Goal: Task Accomplishment & Management: Use online tool/utility

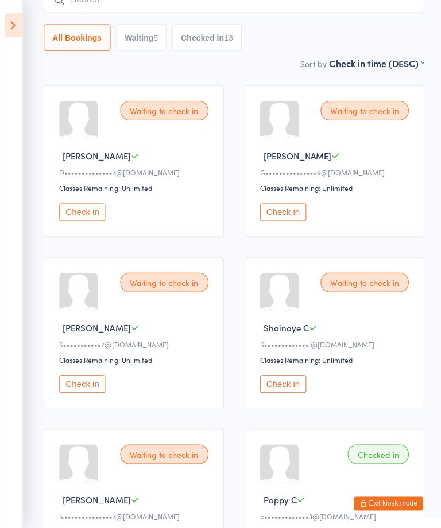
scroll to position [104, 0]
click at [284, 220] on button "Check in" at bounding box center [282, 213] width 46 height 18
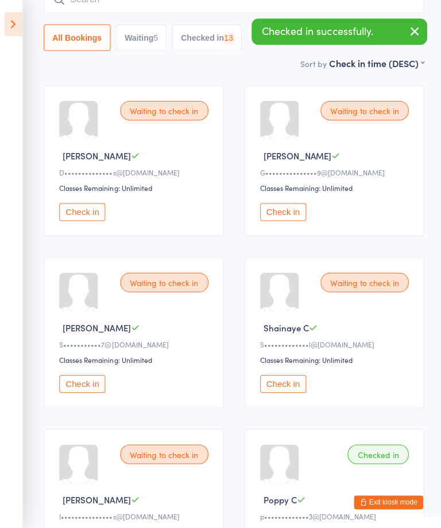
click at [87, 213] on button "Check in" at bounding box center [82, 213] width 46 height 18
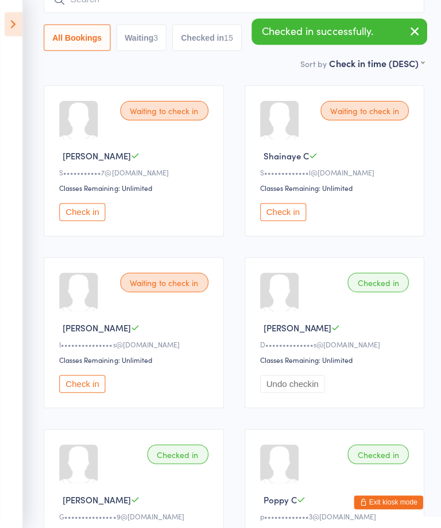
click at [290, 215] on button "Check in" at bounding box center [282, 213] width 46 height 18
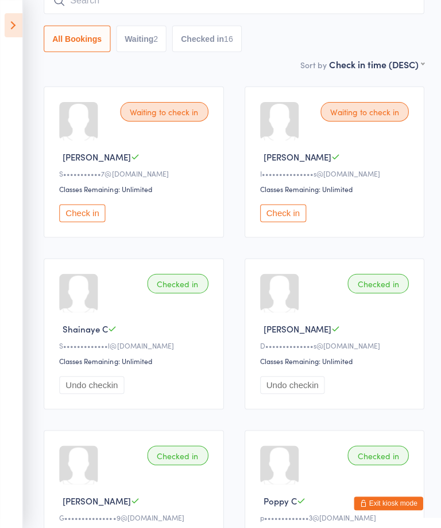
click at [380, 500] on button "Exit kiosk mode" at bounding box center [387, 503] width 69 height 14
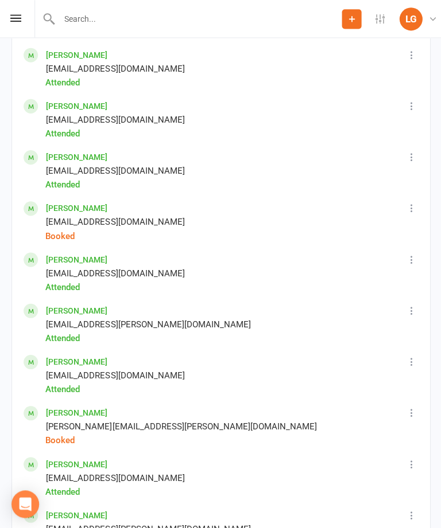
scroll to position [972, 0]
click at [411, 203] on icon at bounding box center [409, 207] width 11 height 11
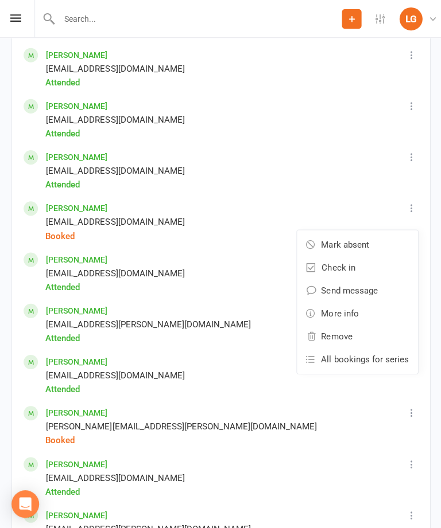
click at [372, 240] on link "Mark absent" at bounding box center [356, 243] width 120 height 23
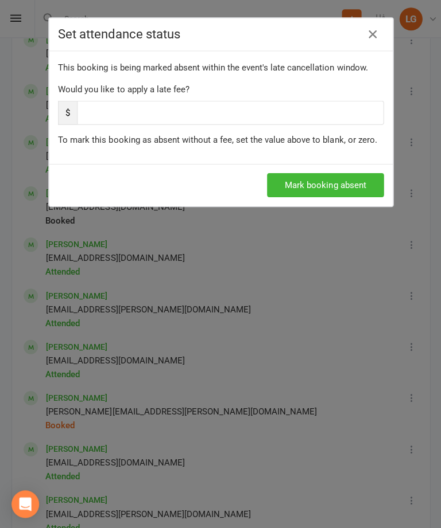
scroll to position [987, 0]
click at [365, 186] on button "Mark booking absent" at bounding box center [324, 185] width 116 height 24
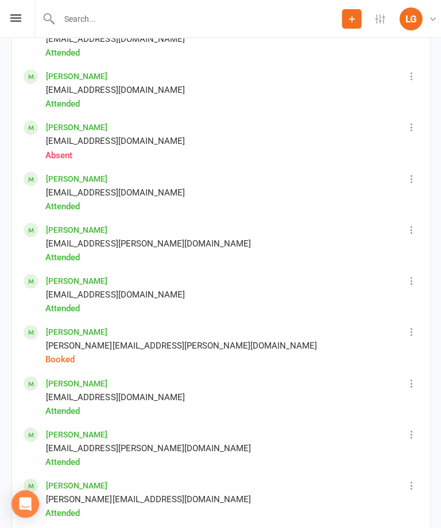
scroll to position [1054, 0]
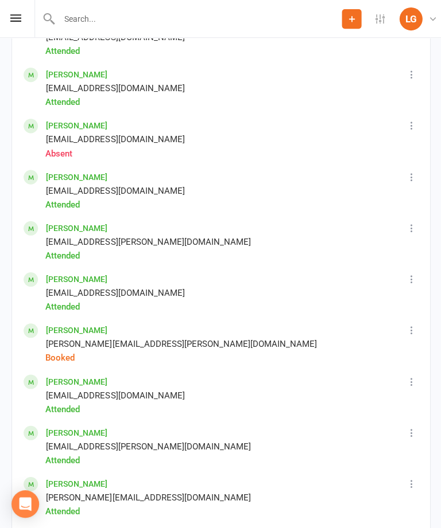
click at [408, 325] on icon at bounding box center [409, 329] width 11 height 11
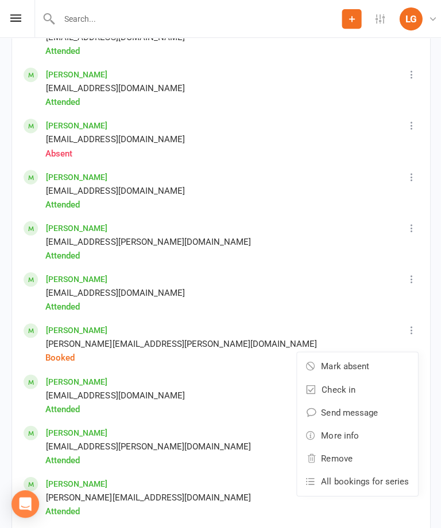
click at [367, 359] on span "Mark absent" at bounding box center [344, 366] width 48 height 14
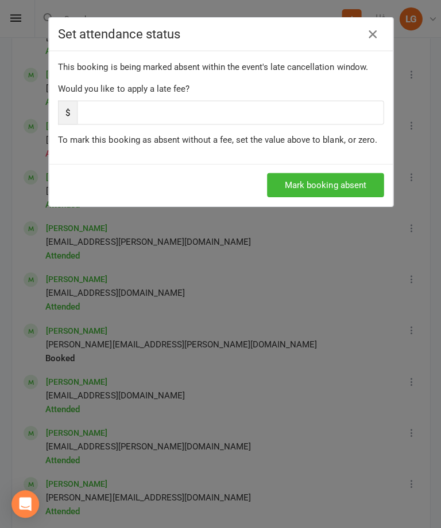
click at [348, 182] on button "Mark booking absent" at bounding box center [324, 185] width 116 height 24
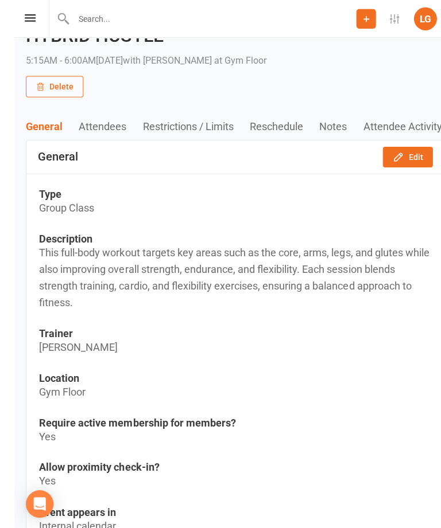
scroll to position [0, 0]
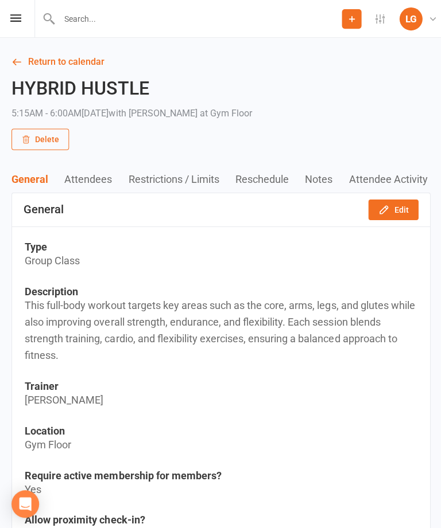
click at [53, 64] on link "Return to calendar" at bounding box center [220, 62] width 418 height 16
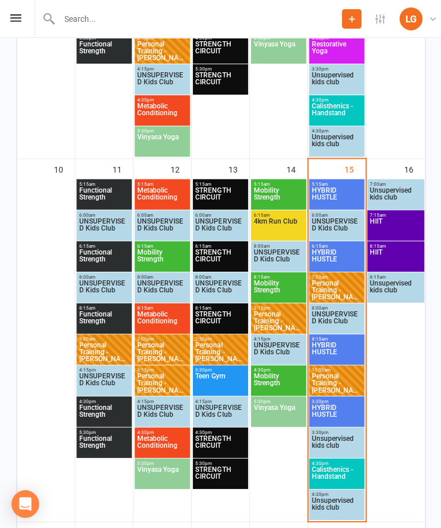
scroll to position [820, 0]
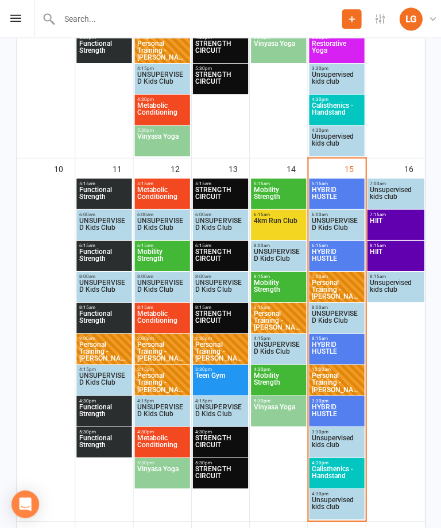
click at [337, 251] on span "HYBRID HUSTLE" at bounding box center [335, 257] width 50 height 21
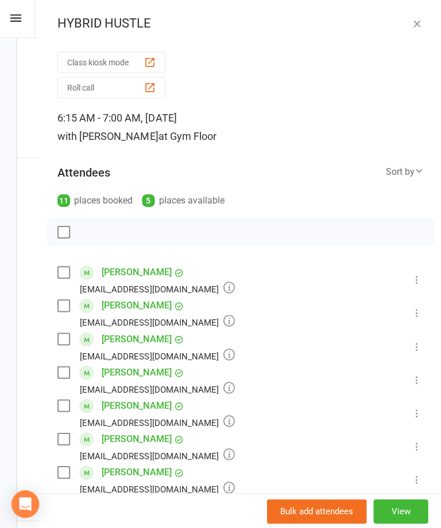
scroll to position [0, 0]
click at [130, 57] on button "Class kiosk mode" at bounding box center [111, 62] width 108 height 21
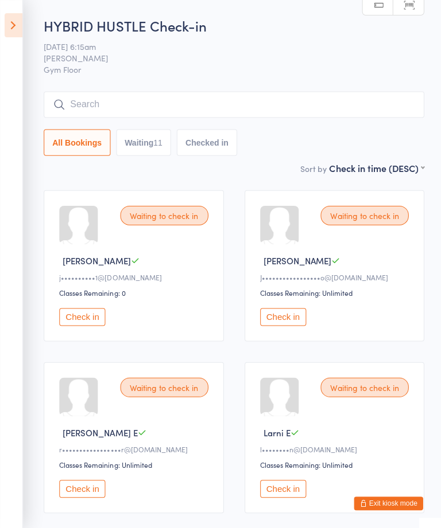
click at [368, 105] on input "search" at bounding box center [233, 104] width 379 height 26
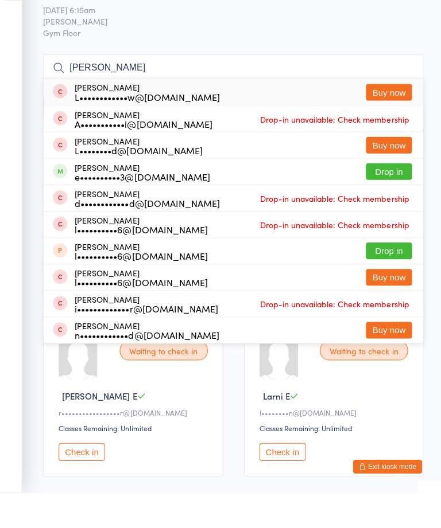
type input "[PERSON_NAME]"
click at [355, 52] on span "[PERSON_NAME]" at bounding box center [224, 57] width 361 height 11
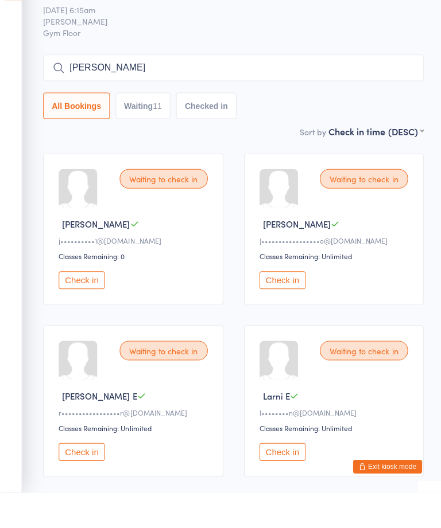
scroll to position [37, 0]
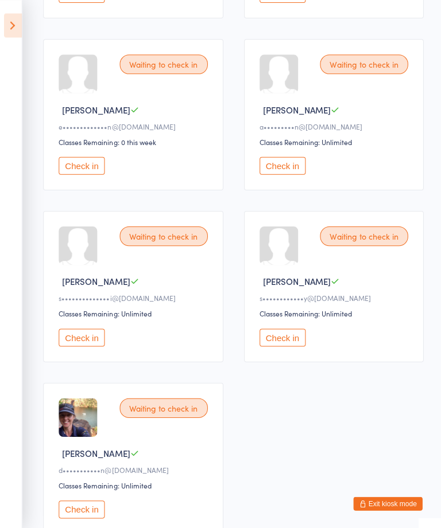
click at [89, 517] on button "Check in" at bounding box center [82, 509] width 46 height 18
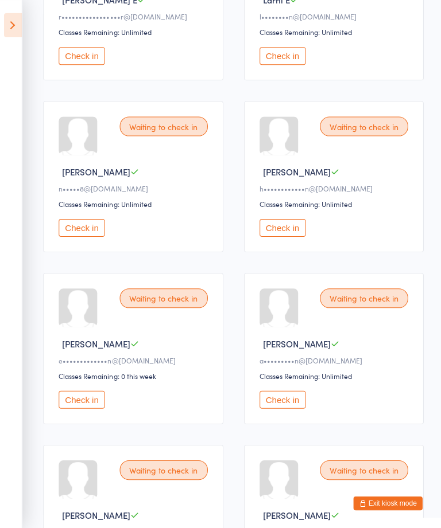
scroll to position [431, 0]
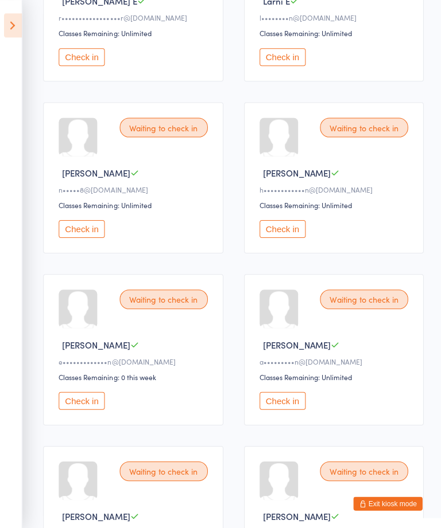
click at [281, 409] on button "Check in" at bounding box center [282, 400] width 46 height 18
click at [83, 237] on button "Check in" at bounding box center [82, 229] width 46 height 18
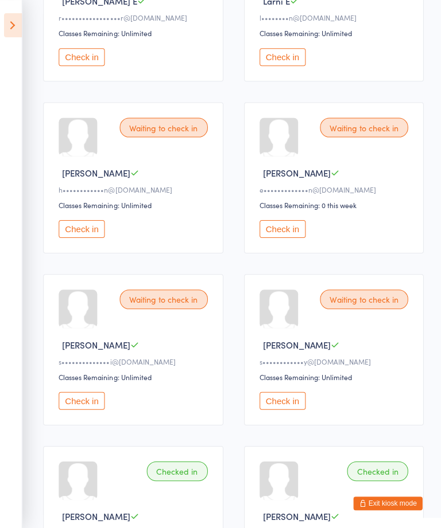
click at [289, 409] on button "Check in" at bounding box center [282, 400] width 46 height 18
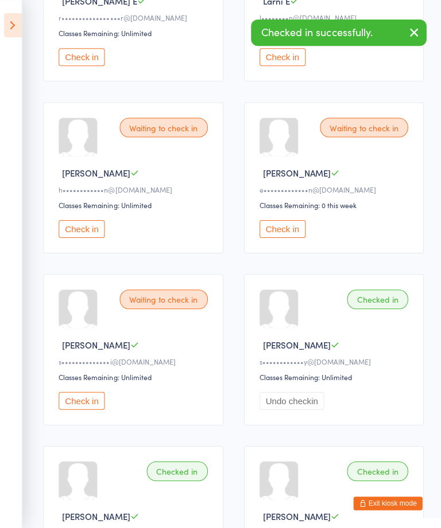
click at [87, 409] on button "Check in" at bounding box center [82, 400] width 46 height 18
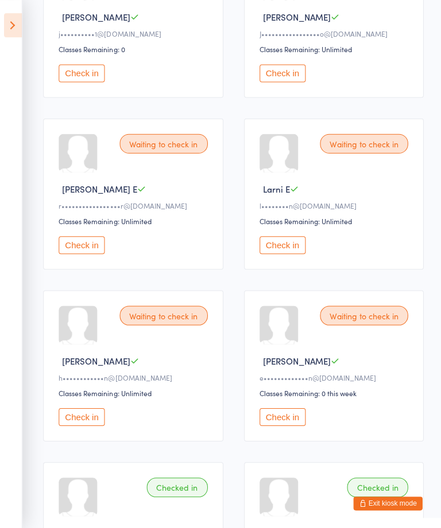
scroll to position [243, 0]
click at [82, 422] on button "Check in" at bounding box center [82, 416] width 46 height 18
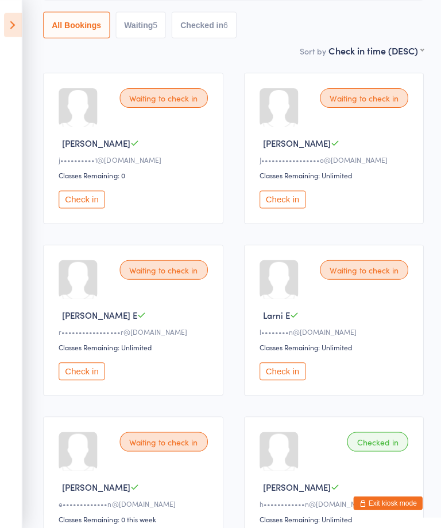
scroll to position [116, 0]
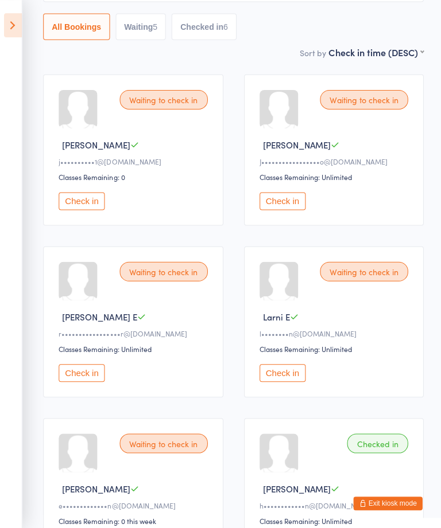
click at [272, 194] on div "Waiting to check in [PERSON_NAME] [PERSON_NAME]•••••••••••••••••o@[DOMAIN_NAME]…" at bounding box center [334, 149] width 180 height 151
click at [290, 201] on button "Check in" at bounding box center [282, 201] width 46 height 18
